Goal: Find contact information: Find contact information

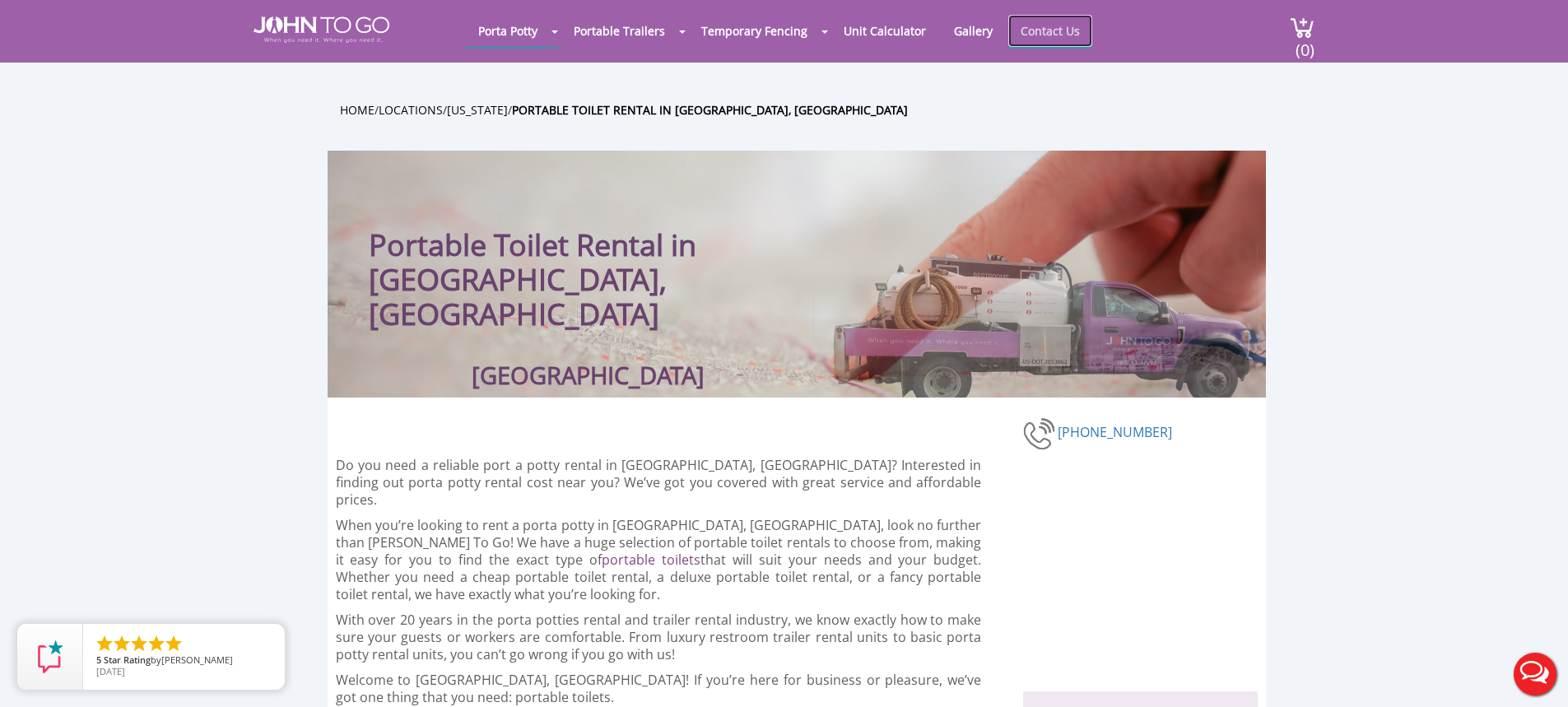
click at [1043, 32] on link "Contact Us" at bounding box center [1050, 31] width 84 height 32
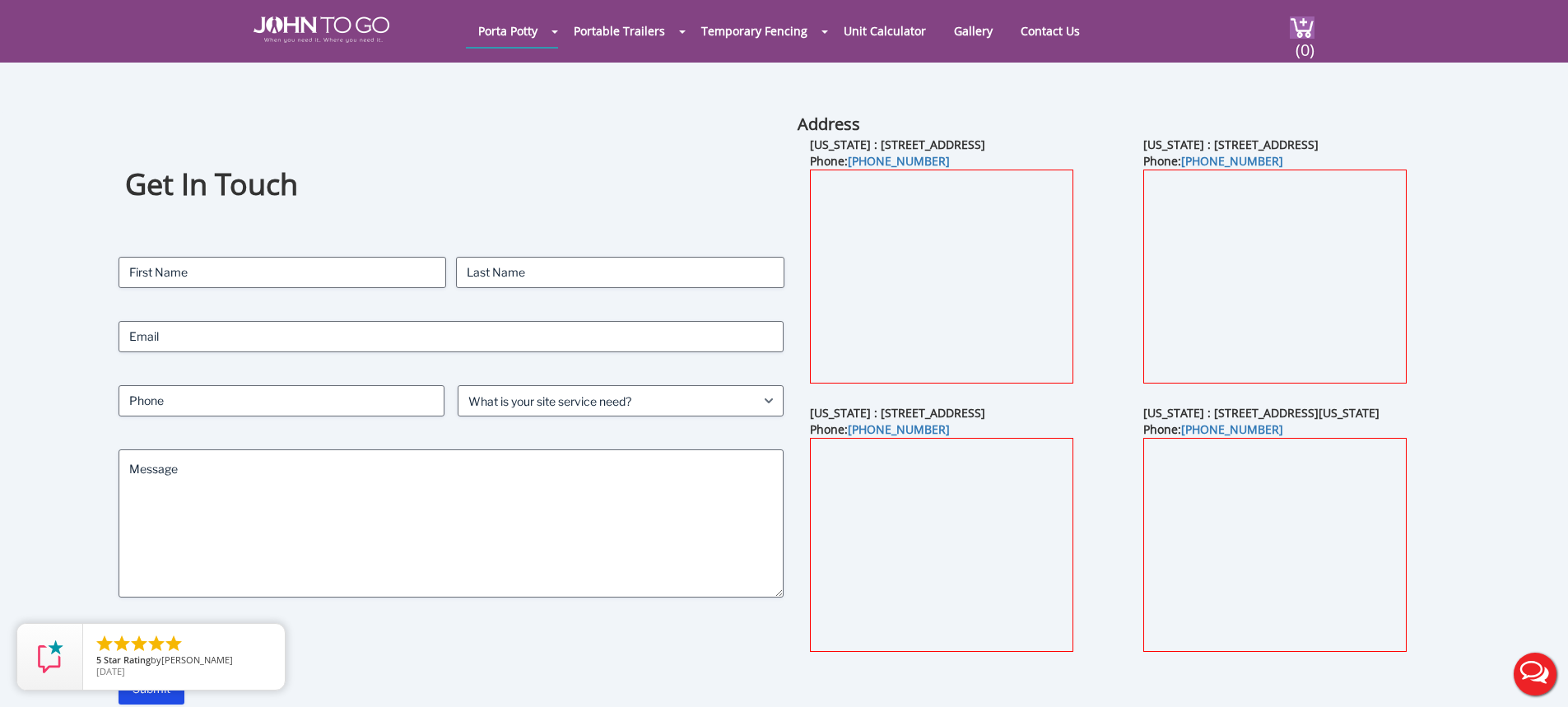
scroll to position [576, 0]
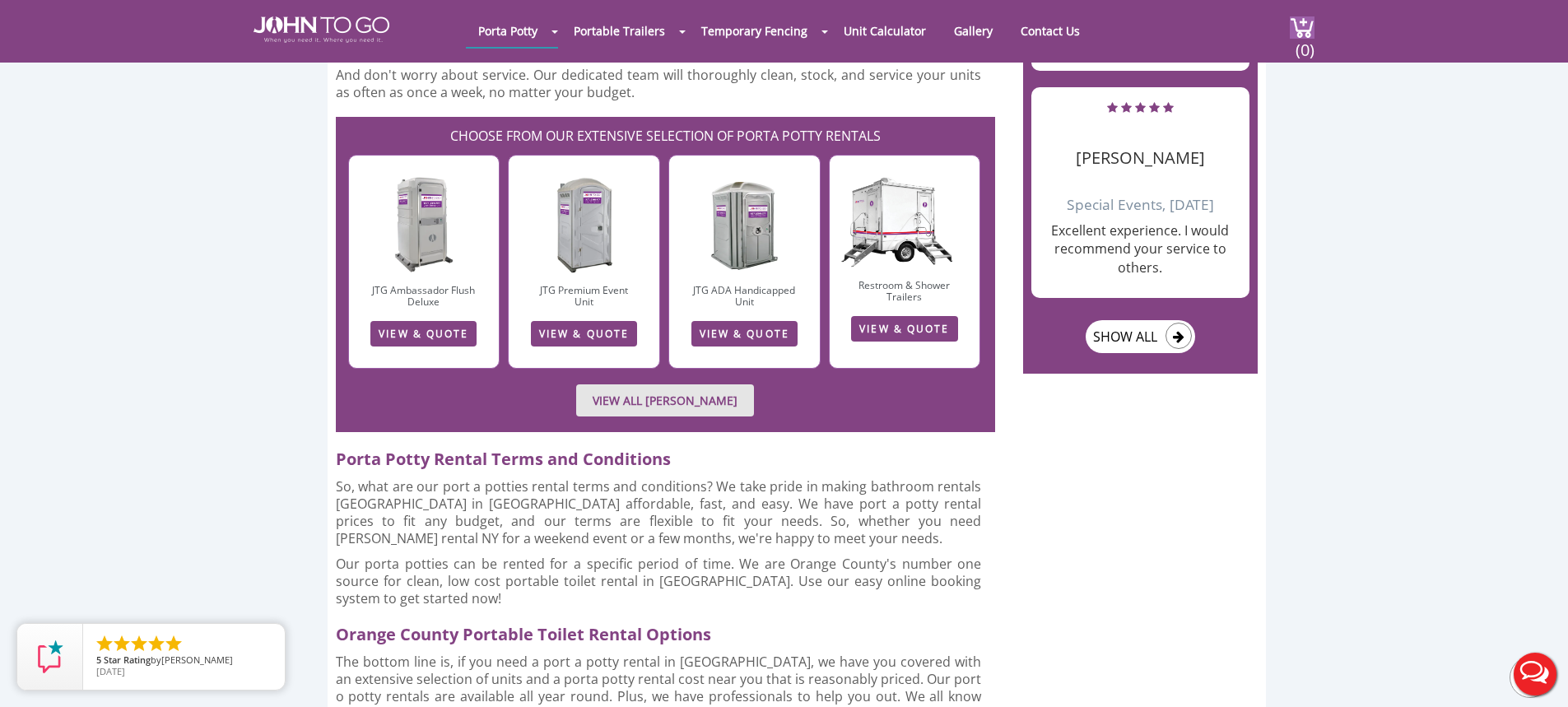
scroll to position [2469, 0]
